Goal: Find specific page/section: Find specific page/section

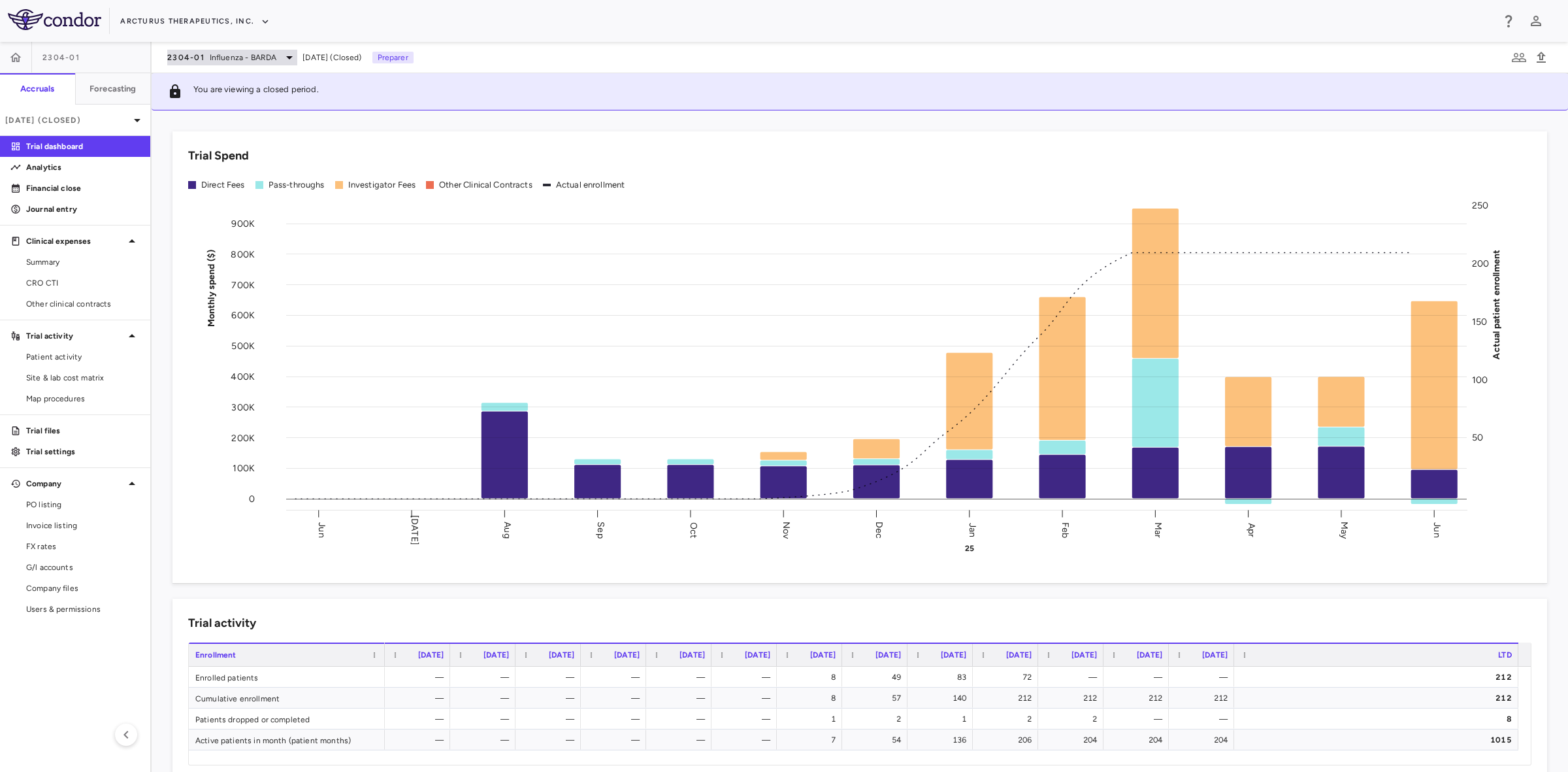
click at [227, 60] on span "Influenza - BARDA" at bounding box center [243, 57] width 68 height 12
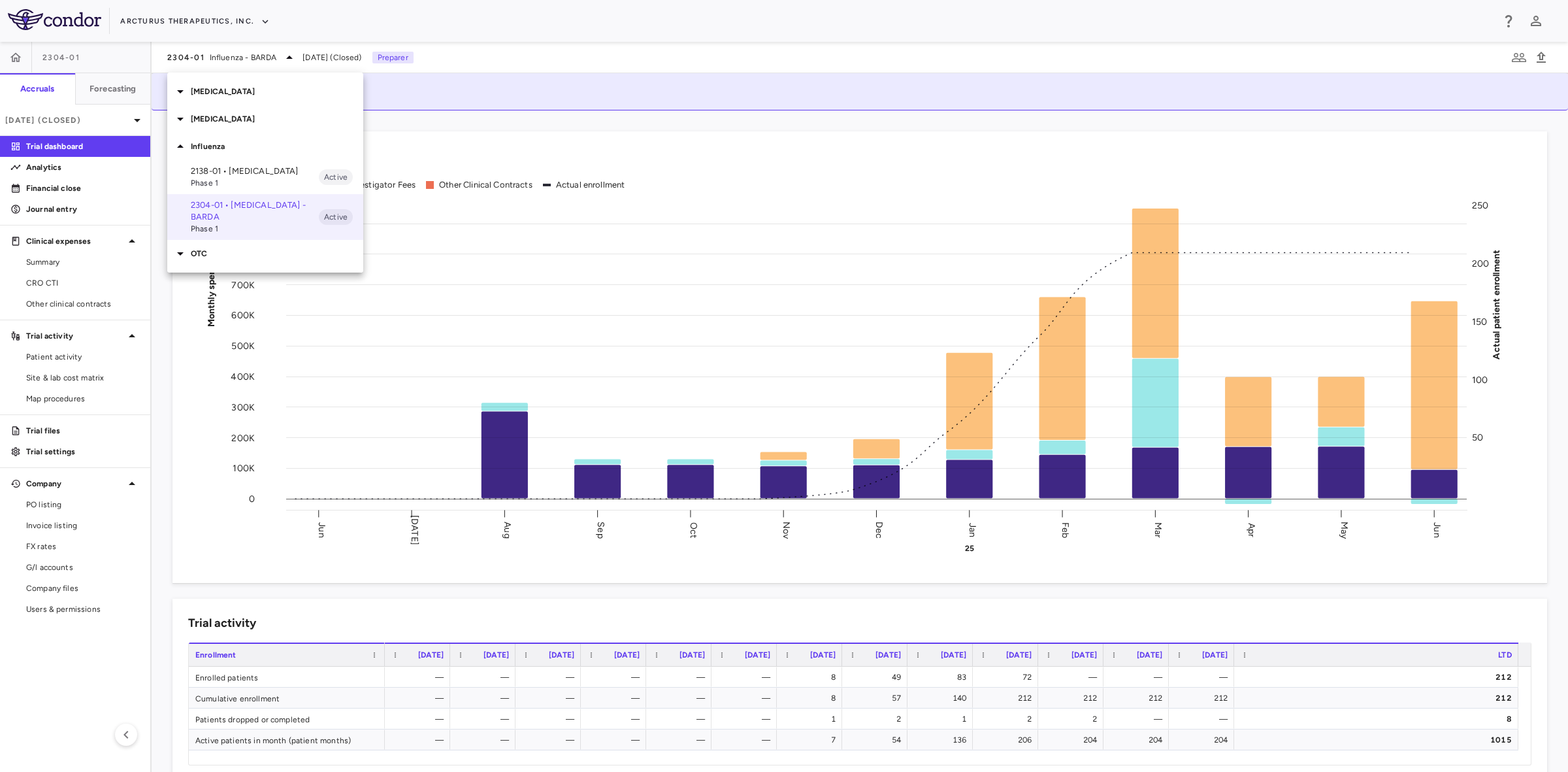
click at [223, 119] on p "[MEDICAL_DATA]" at bounding box center [277, 119] width 172 height 12
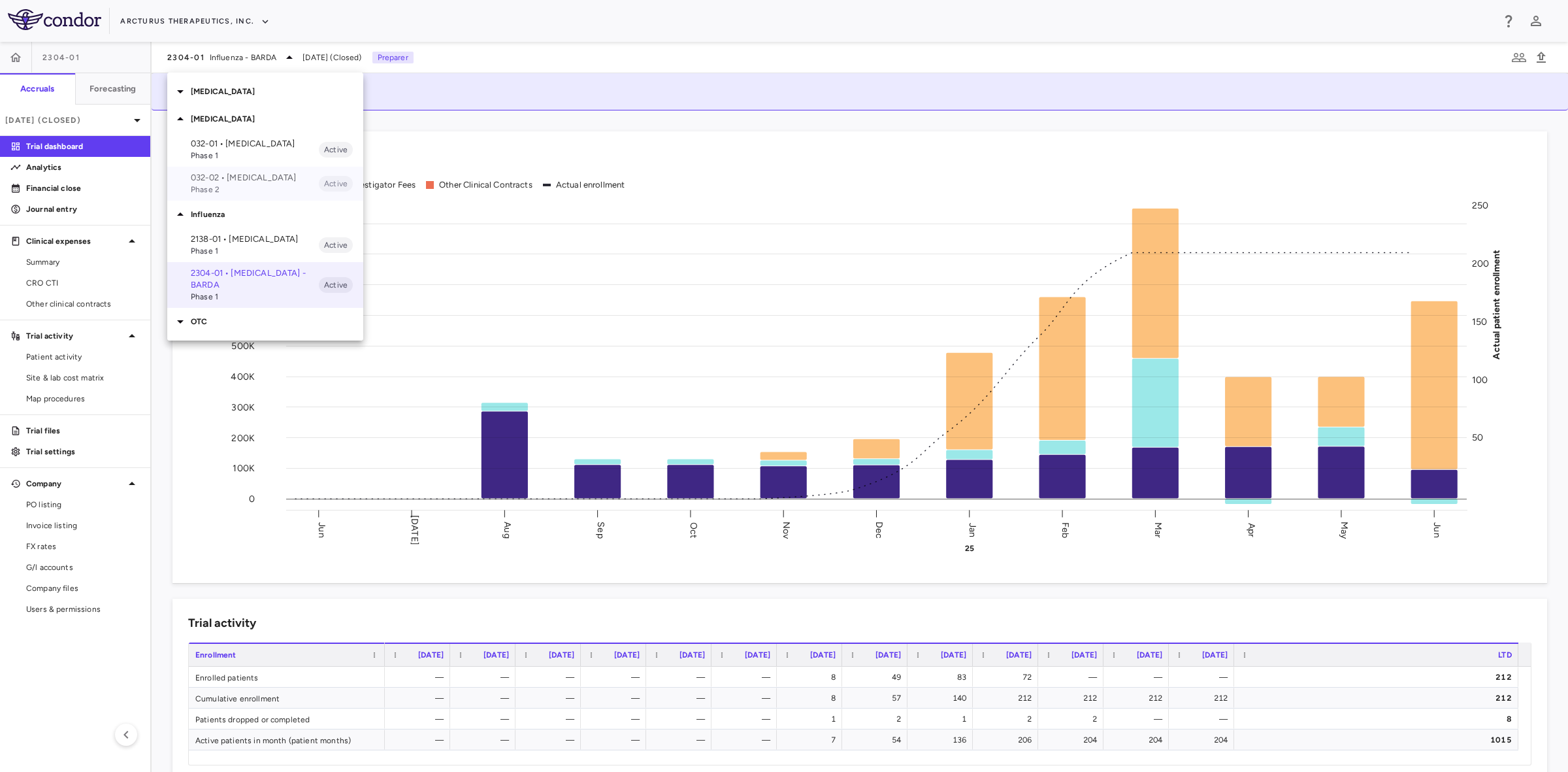
click at [236, 174] on p "032-02 • [MEDICAL_DATA]" at bounding box center [255, 177] width 128 height 12
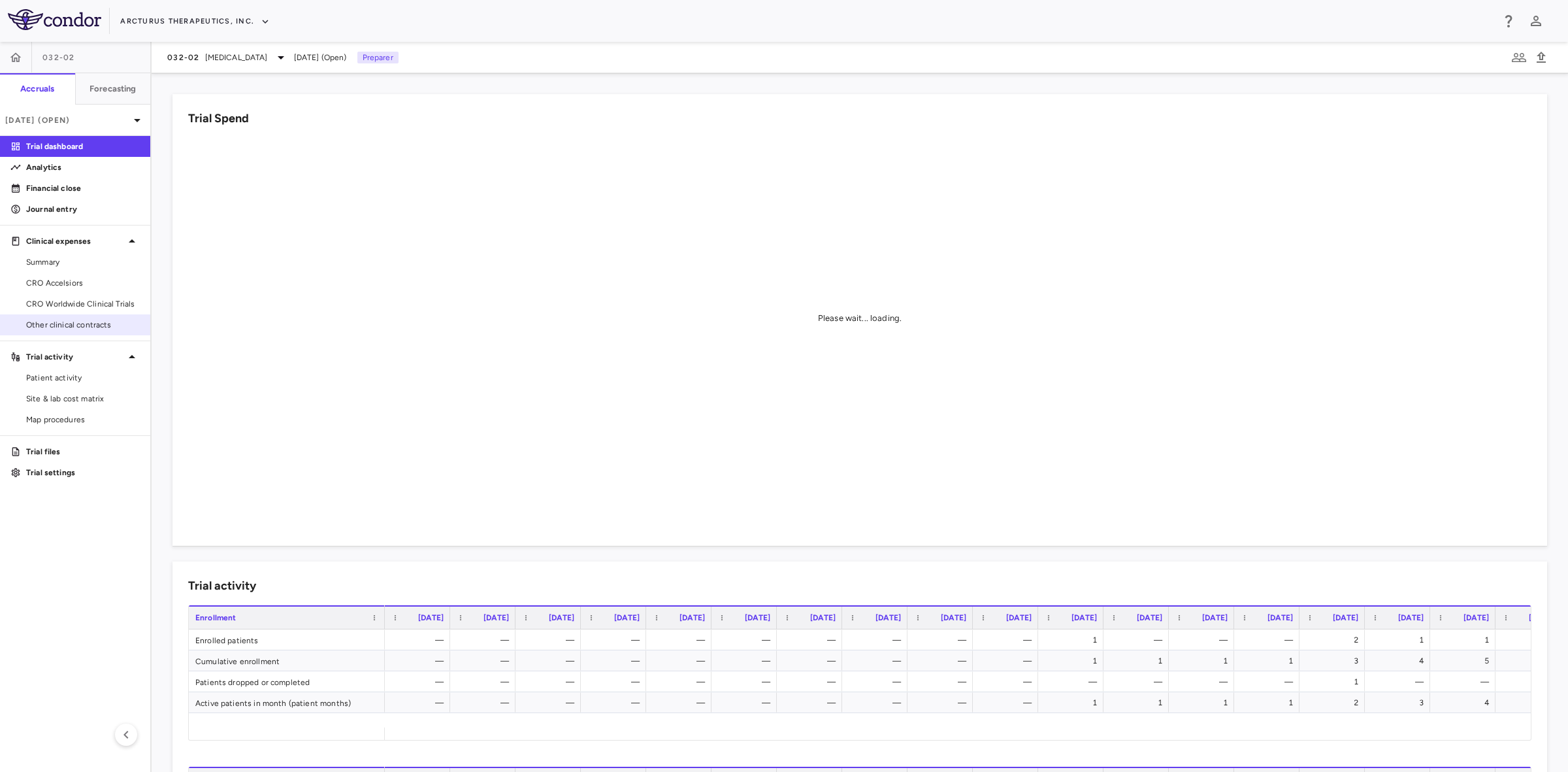
click at [90, 324] on span "Other clinical contracts" at bounding box center [83, 325] width 113 height 12
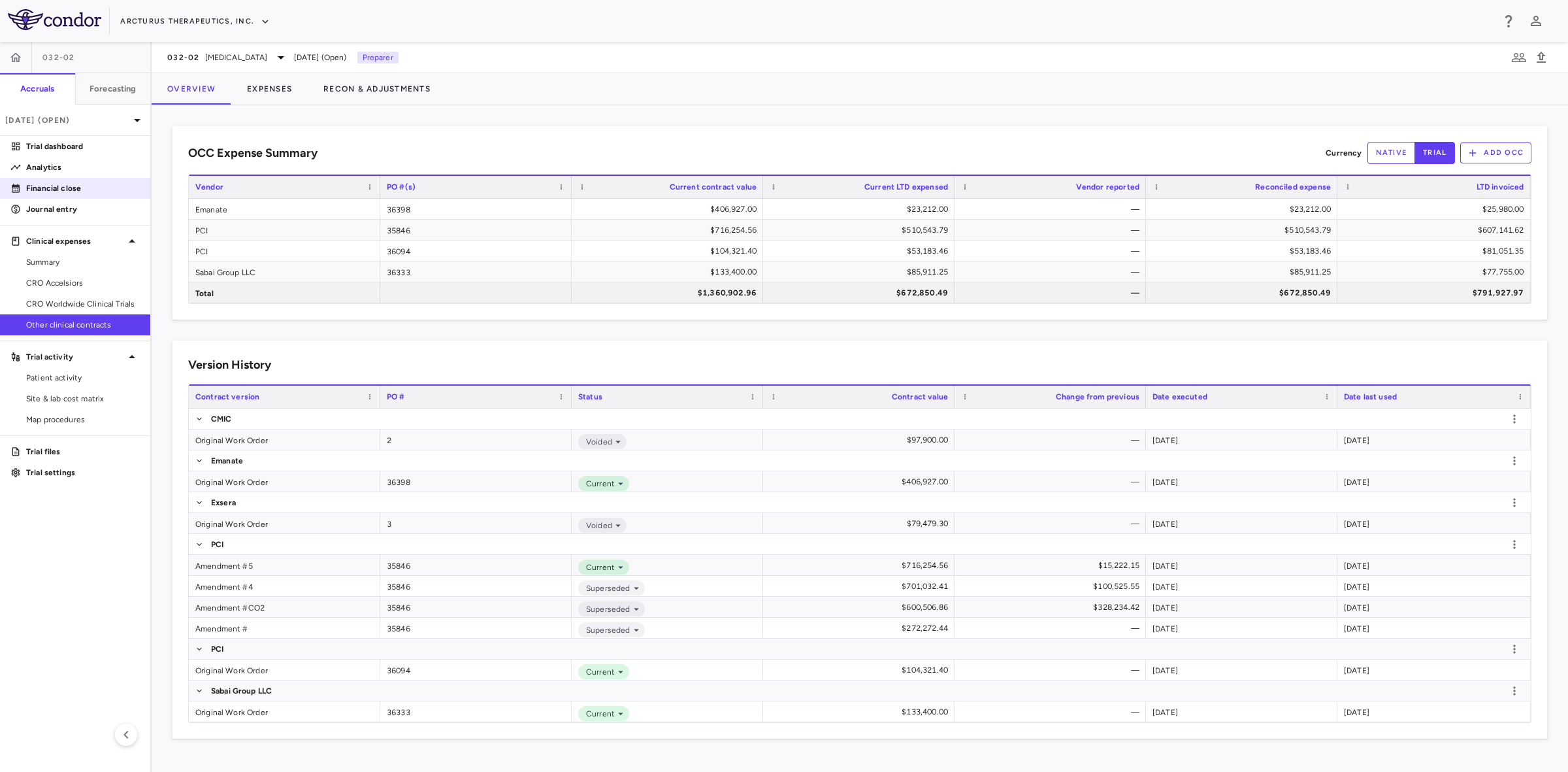
click at [56, 188] on p "Financial close" at bounding box center [83, 188] width 113 height 12
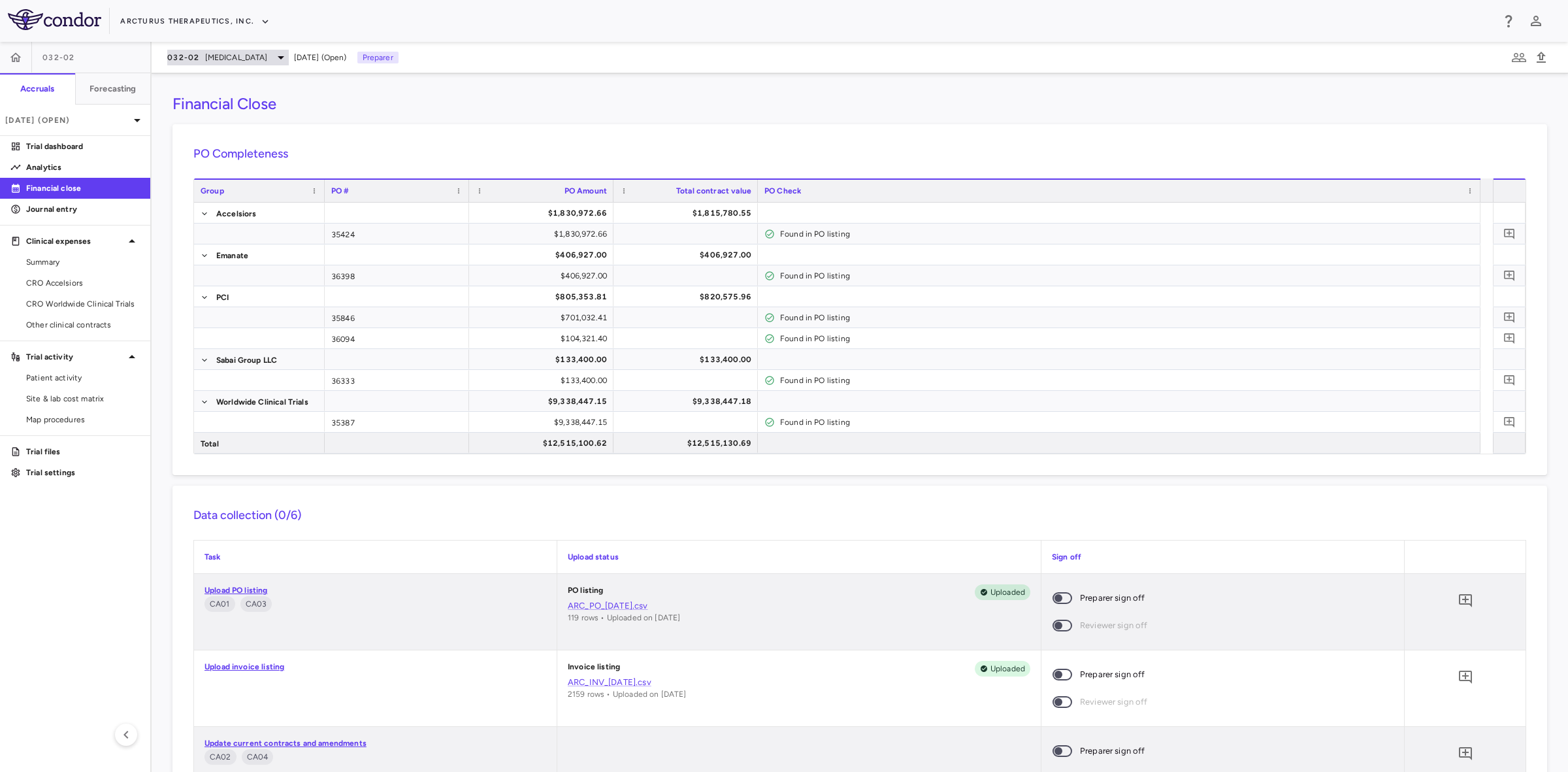
click at [250, 60] on span "[MEDICAL_DATA]" at bounding box center [236, 57] width 62 height 12
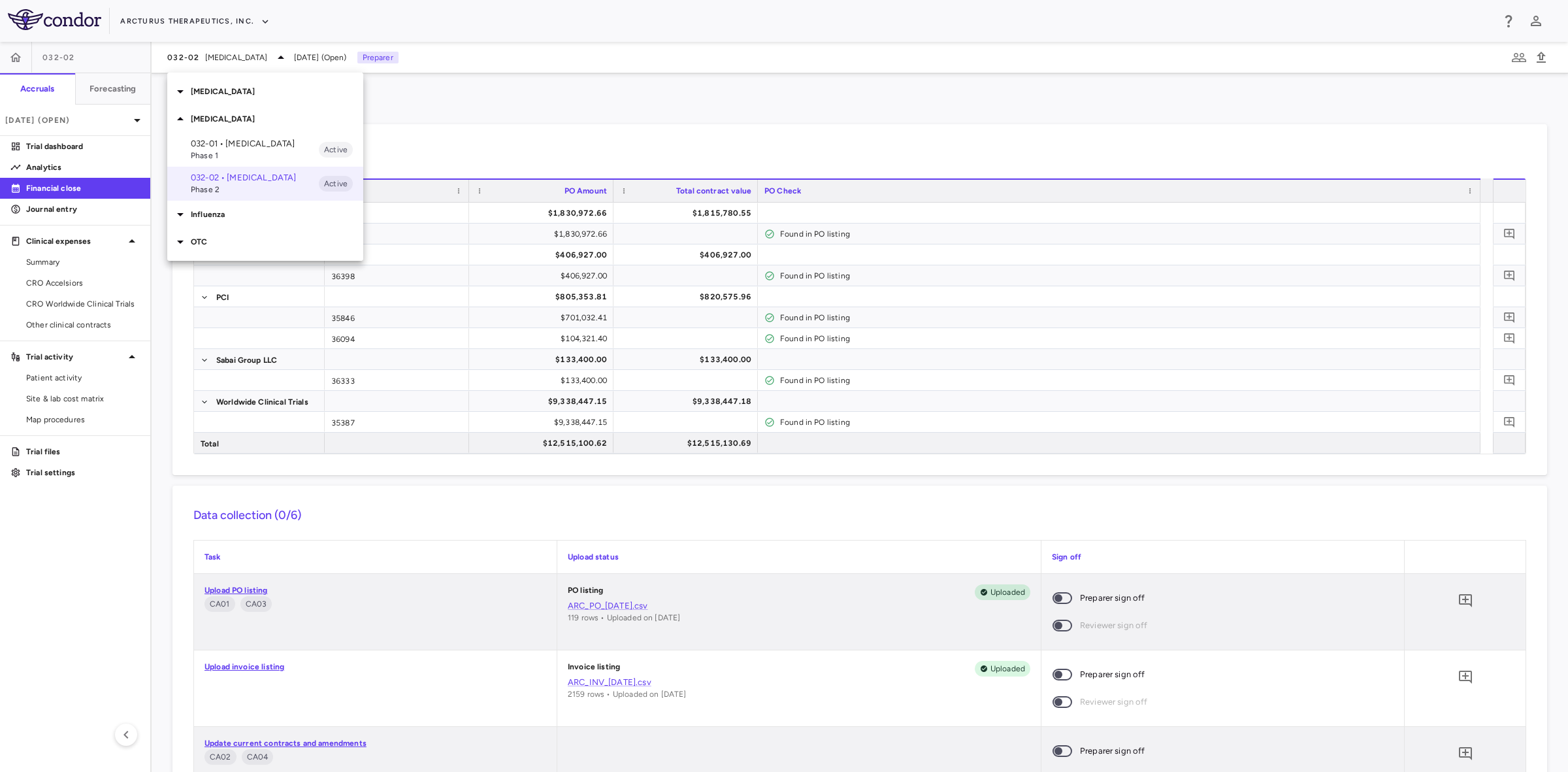
click at [226, 150] on span "Phase 1" at bounding box center [255, 156] width 128 height 12
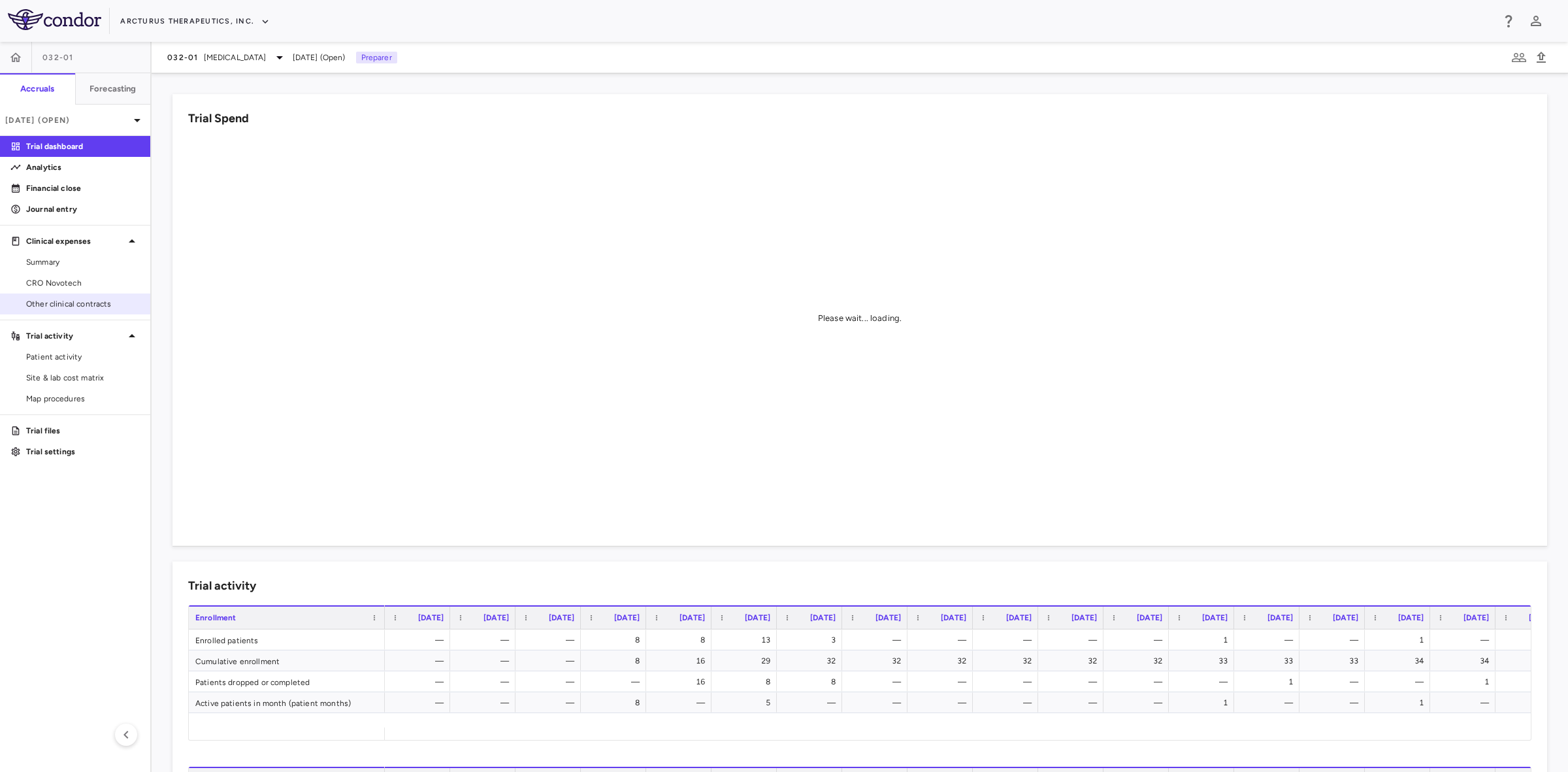
click at [94, 298] on span "Other clinical contracts" at bounding box center [83, 304] width 113 height 12
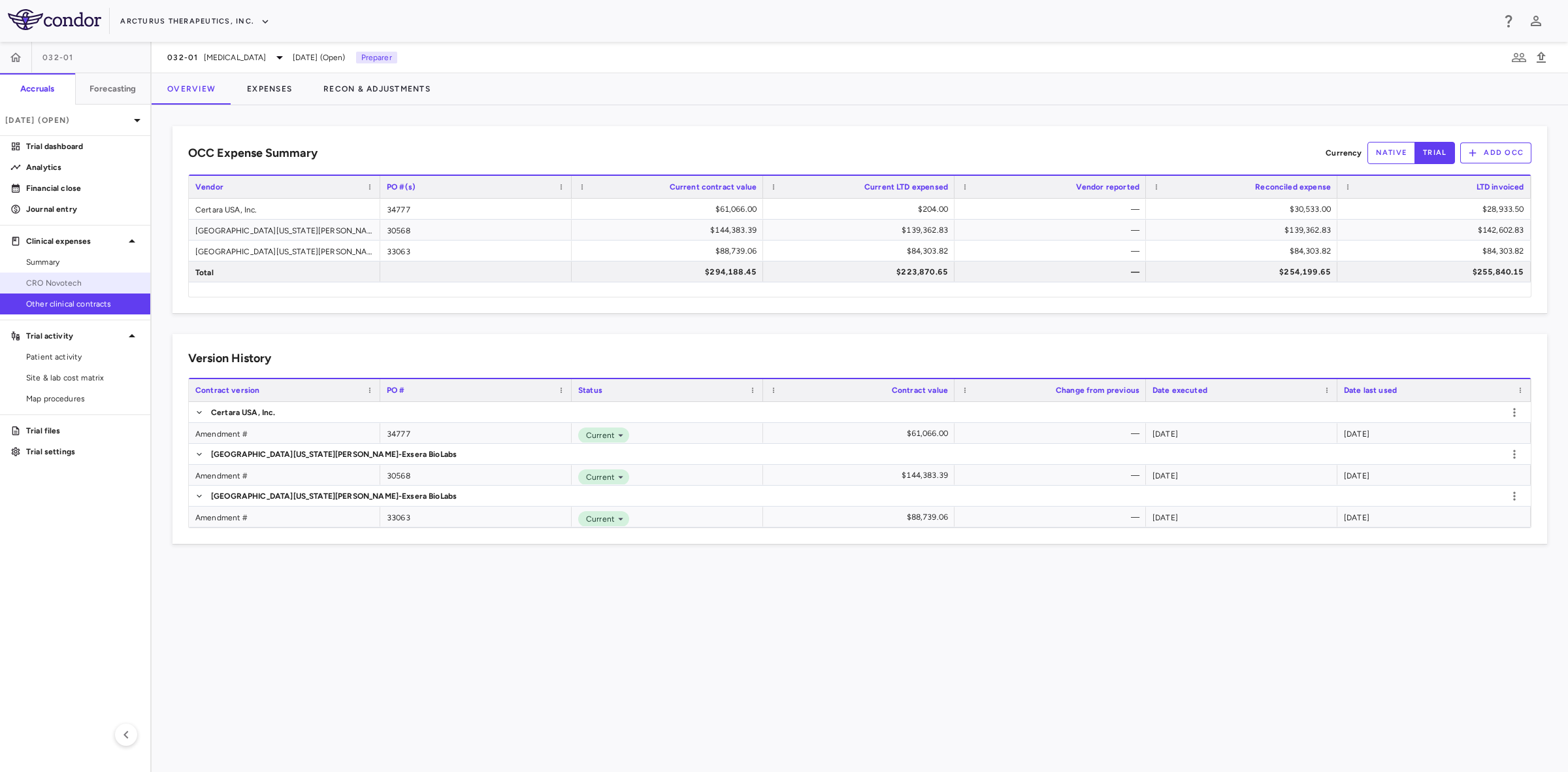
click at [54, 276] on link "CRO Novotech" at bounding box center [75, 283] width 150 height 20
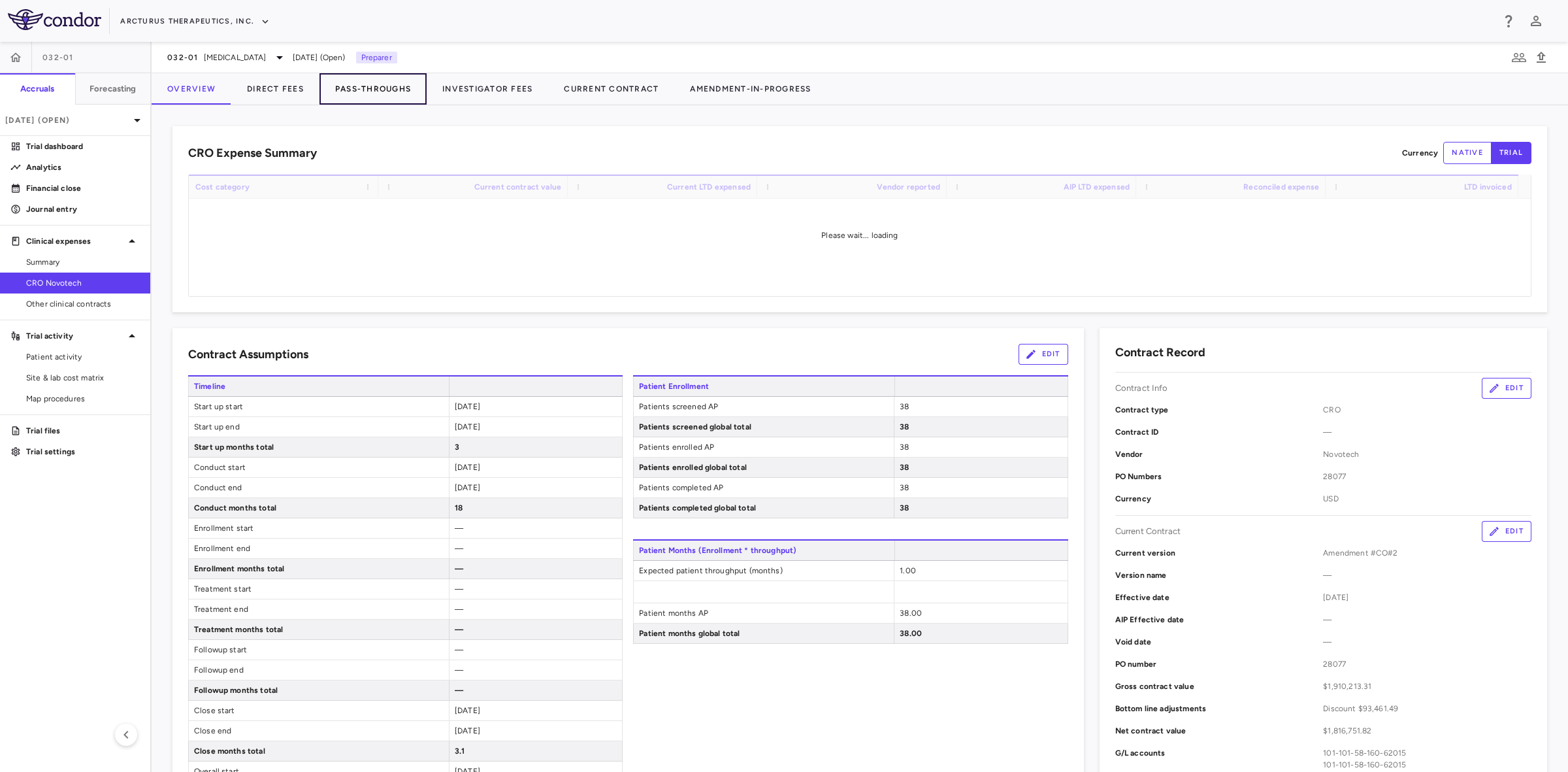
click at [366, 85] on button "Pass-Throughs" at bounding box center [373, 89] width 107 height 31
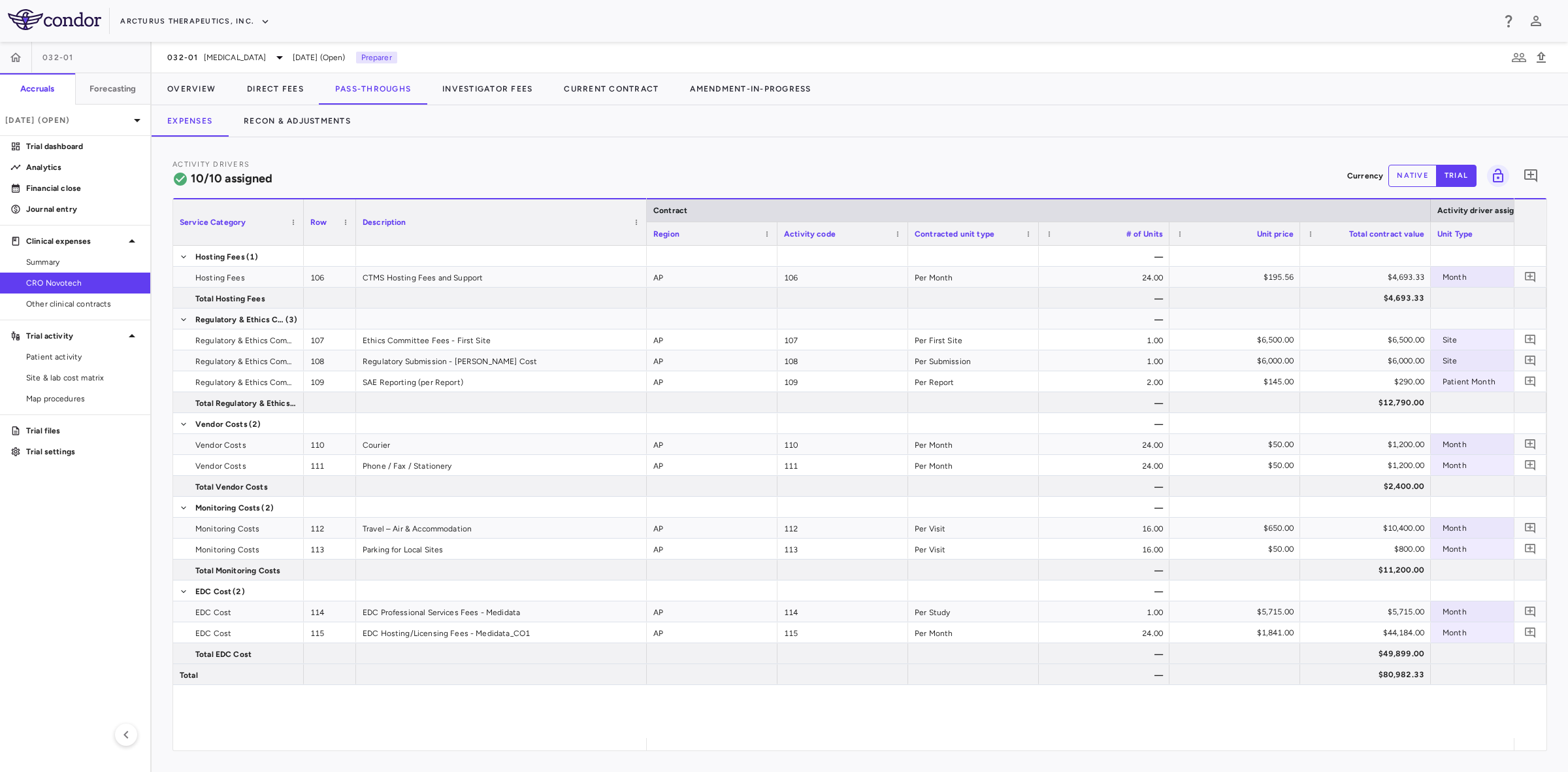
drag, startPoint x: 485, startPoint y: 212, endPoint x: 645, endPoint y: 223, distance: 160.4
click at [645, 223] on div at bounding box center [646, 222] width 5 height 46
click at [272, 57] on icon at bounding box center [280, 57] width 16 height 16
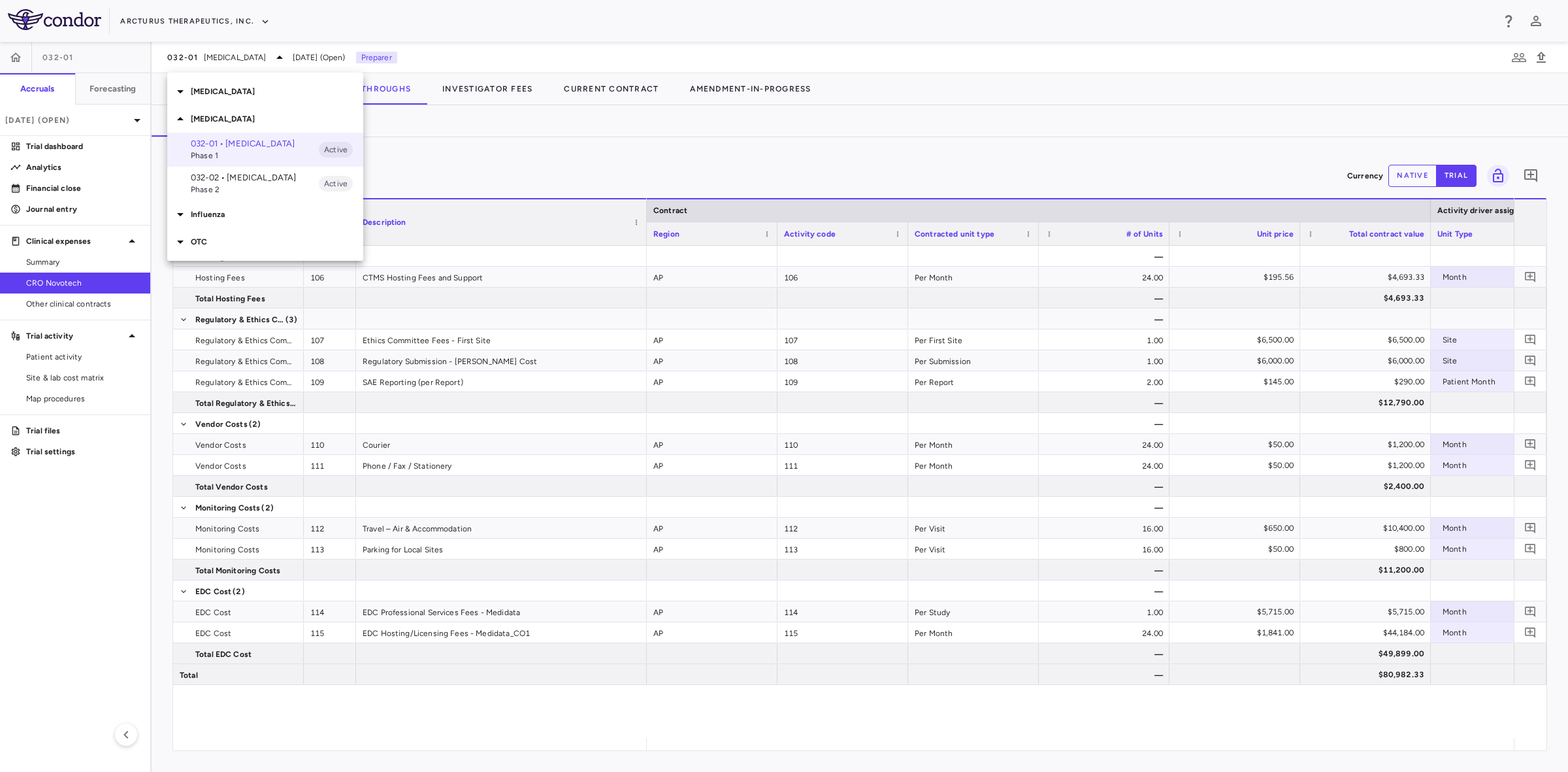
click at [233, 177] on p "032-02 • [MEDICAL_DATA]" at bounding box center [255, 177] width 128 height 12
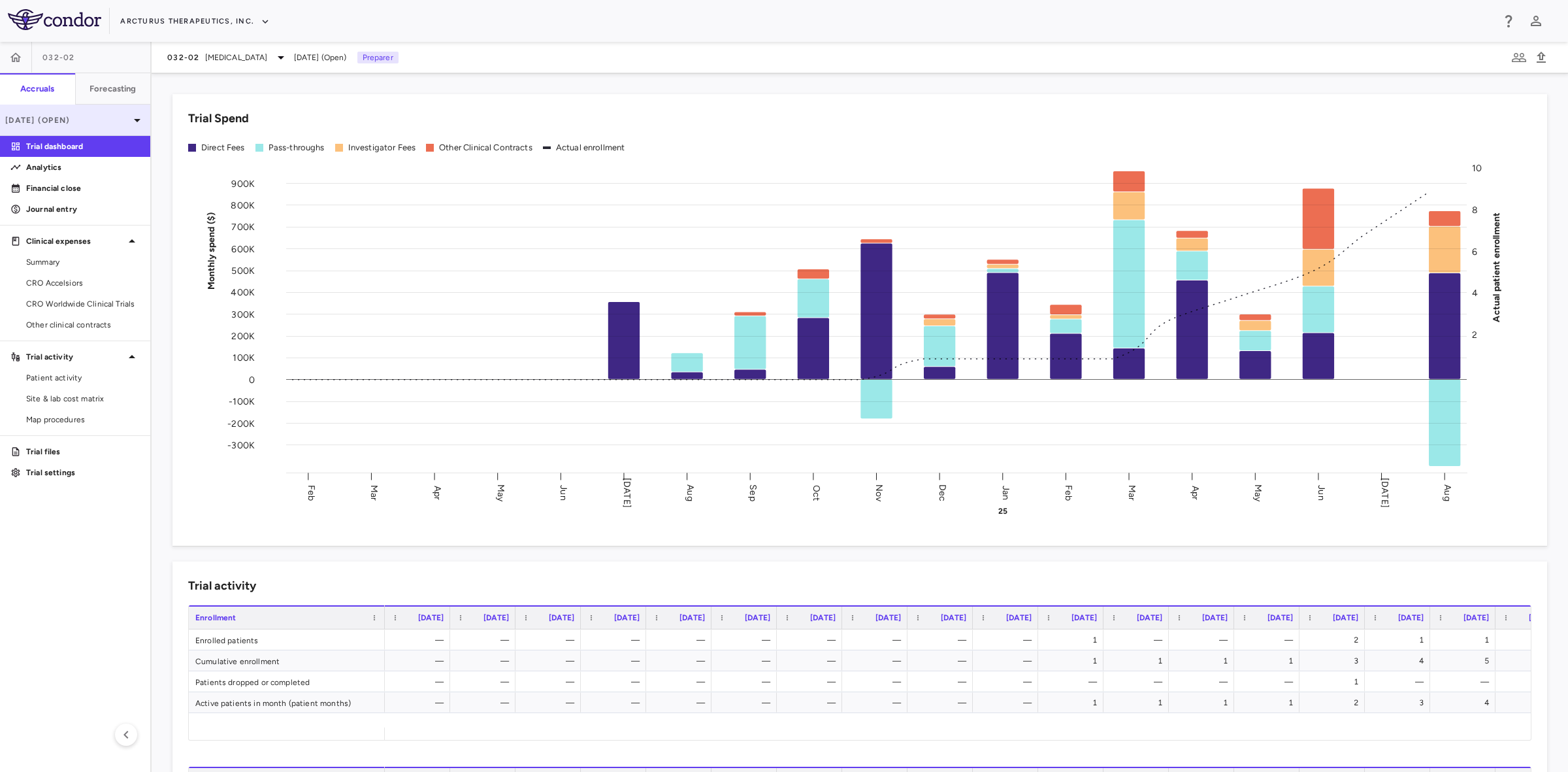
click at [100, 123] on p "[DATE] (Open)" at bounding box center [67, 120] width 124 height 12
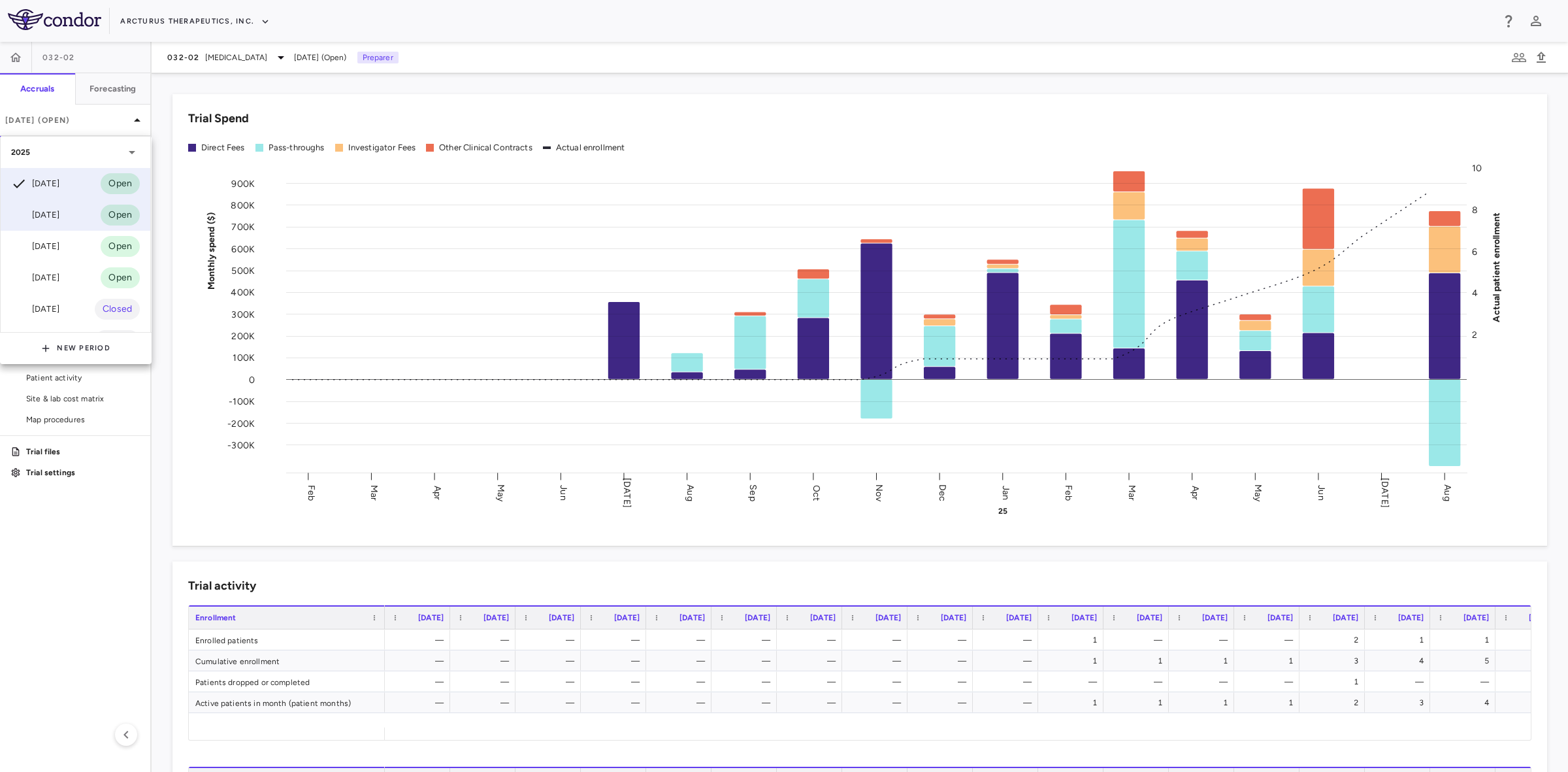
click at [70, 204] on div "[DATE] Open" at bounding box center [76, 214] width 150 height 31
